Goal: Entertainment & Leisure: Consume media (video, audio)

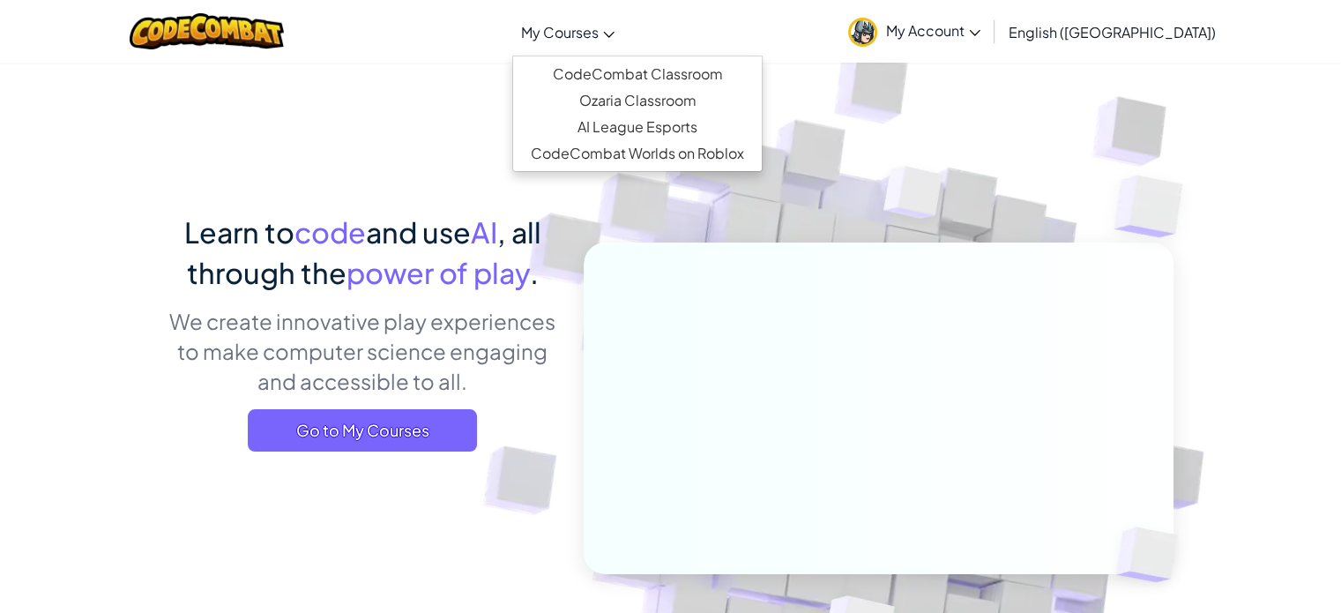
click at [599, 38] on span "My Courses" at bounding box center [560, 32] width 78 height 19
click at [661, 81] on link "CodeCombat Classroom" at bounding box center [637, 74] width 249 height 26
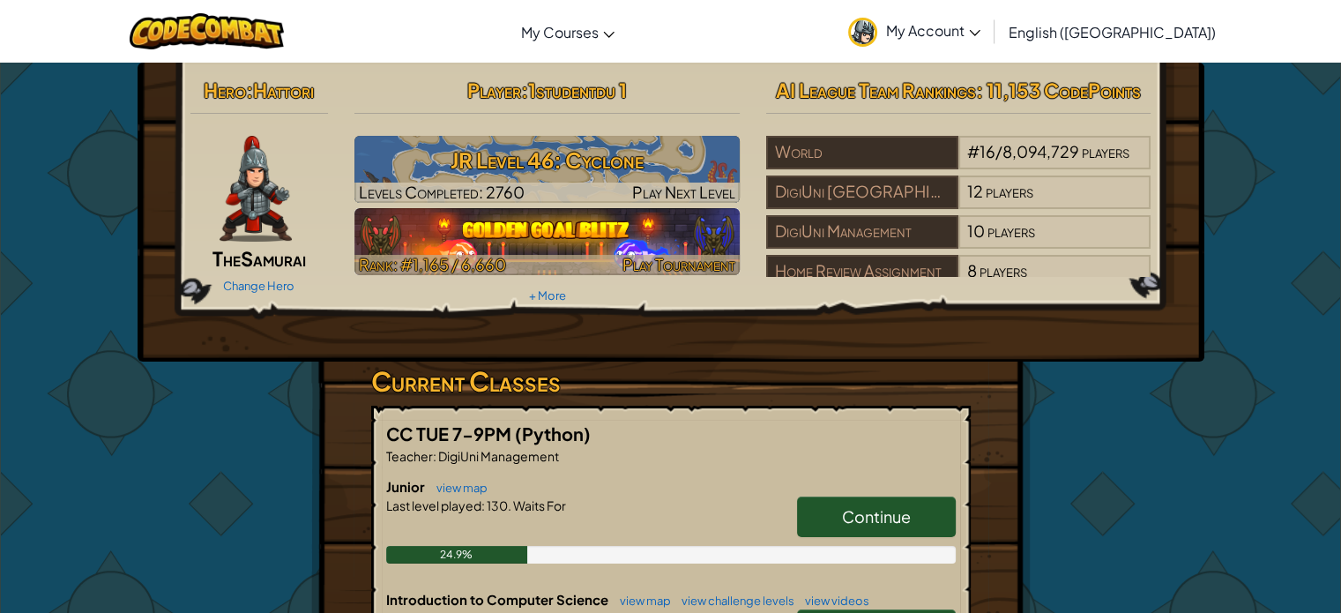
click at [613, 230] on img at bounding box center [546, 241] width 385 height 67
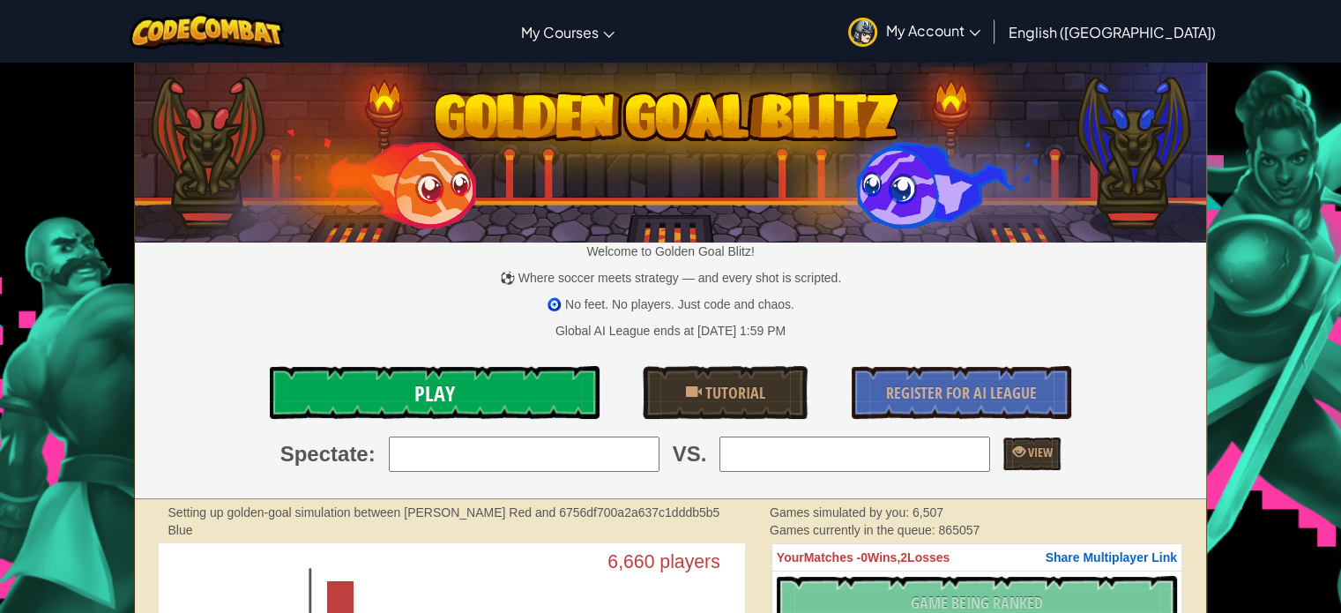
click at [554, 391] on link "Play" at bounding box center [434, 392] width 329 height 53
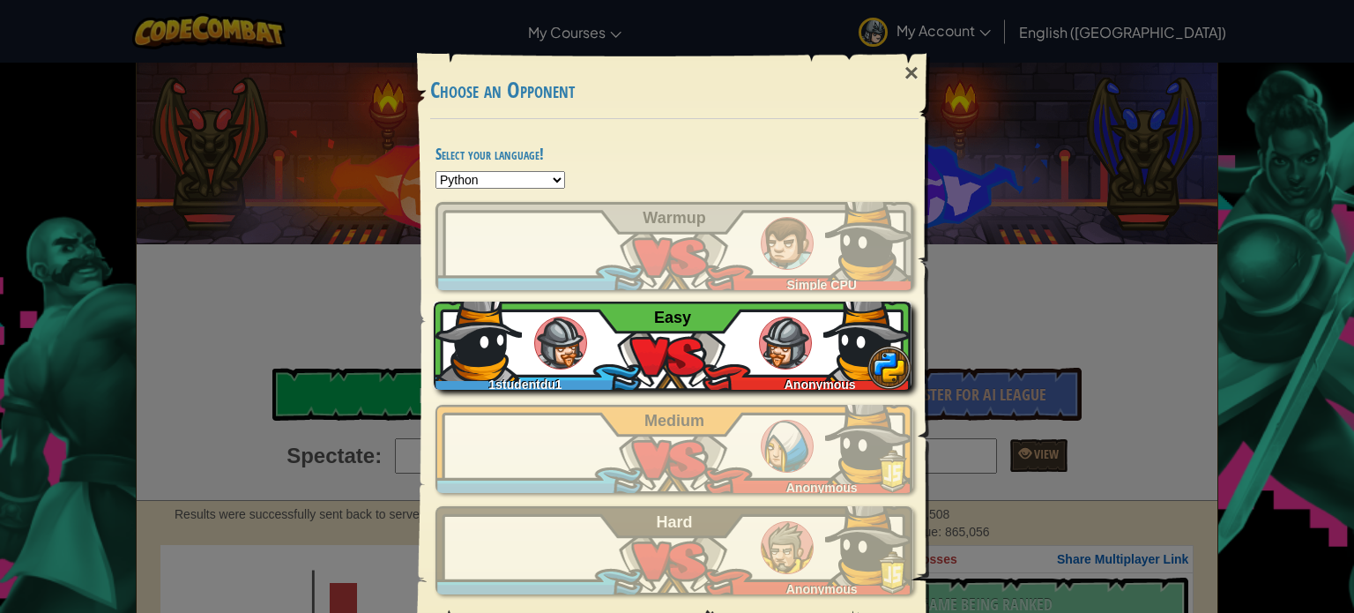
click at [757, 367] on div "1studentdu1 Anonymous Easy" at bounding box center [673, 346] width 478 height 88
